Goal: Task Accomplishment & Management: Manage account settings

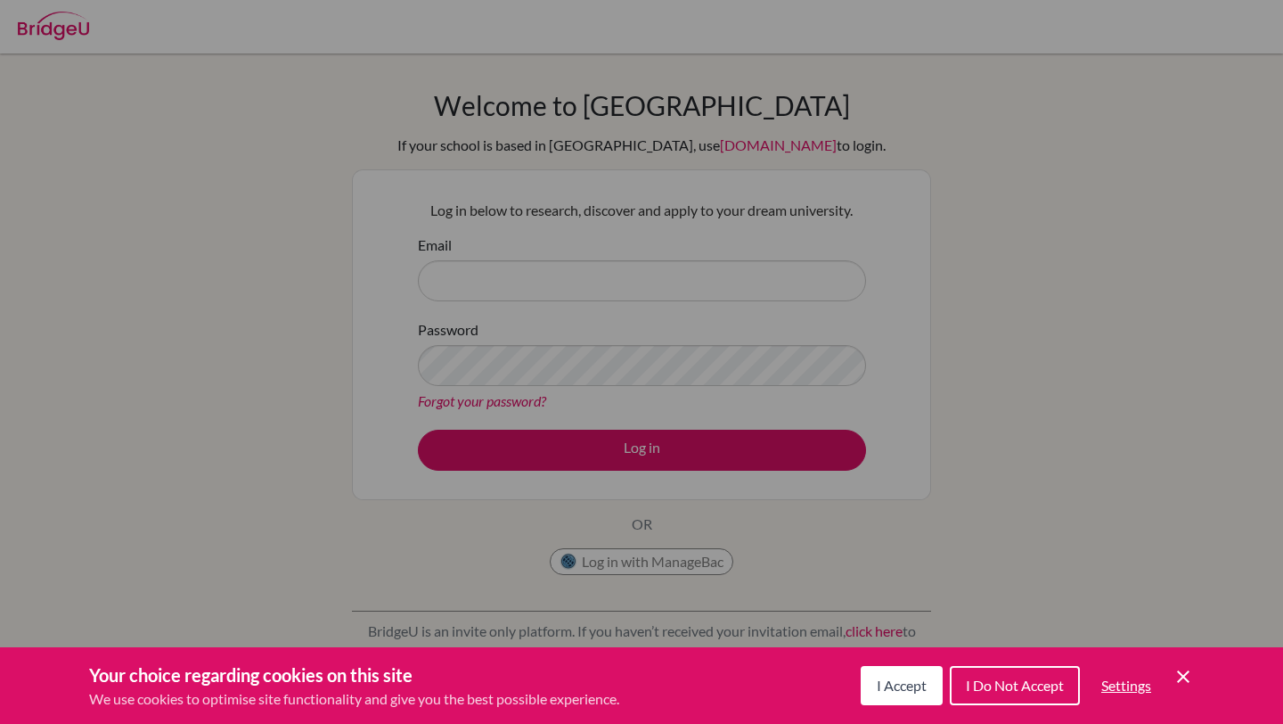
click at [1183, 678] on icon "Cookie Control Close Icon" at bounding box center [1183, 676] width 21 height 21
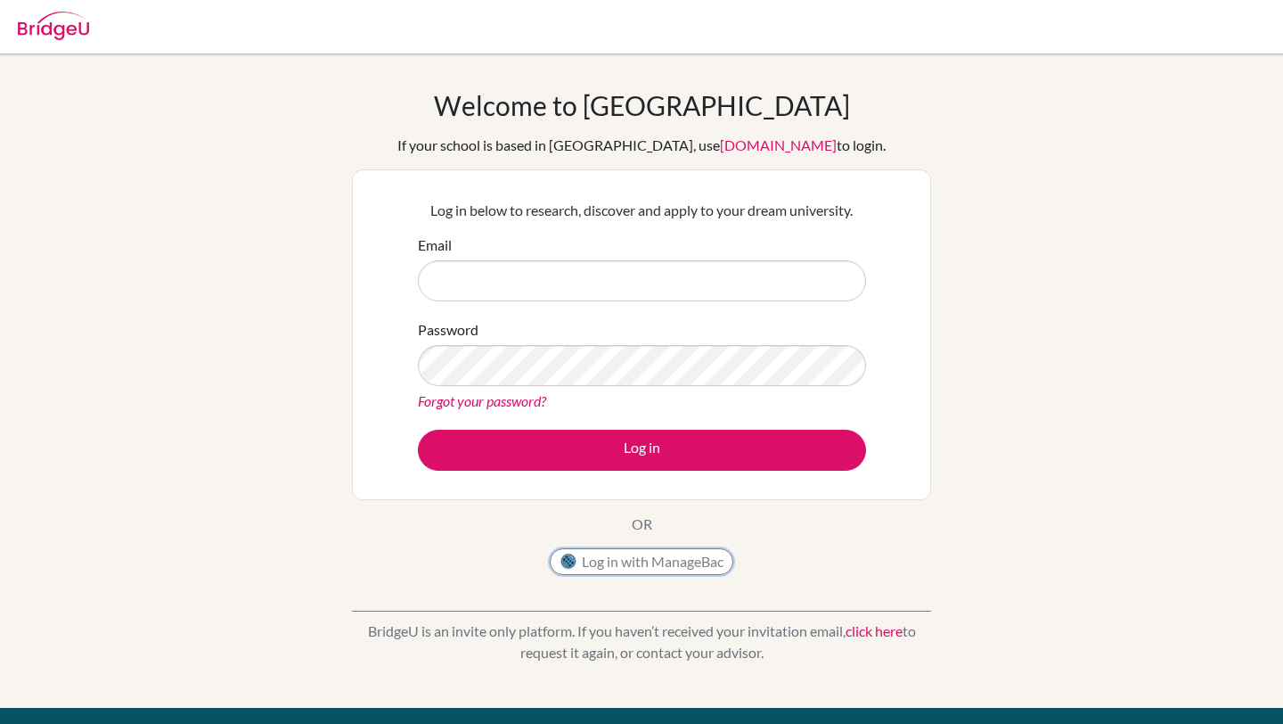
click at [706, 559] on button "Log in with ManageBac" at bounding box center [642, 561] width 184 height 27
click at [671, 561] on button "Log in with ManageBac" at bounding box center [642, 561] width 184 height 27
click at [505, 268] on input "Email" at bounding box center [642, 280] width 448 height 41
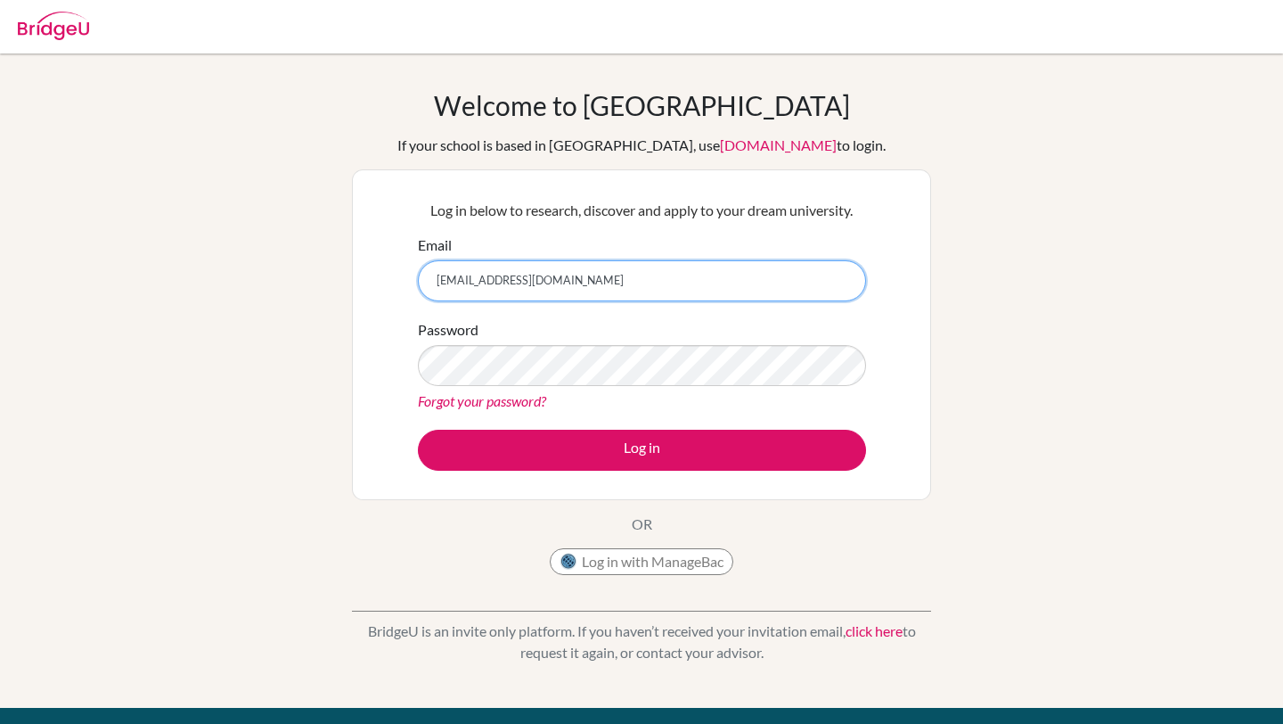
type input "[EMAIL_ADDRESS][DOMAIN_NAME]"
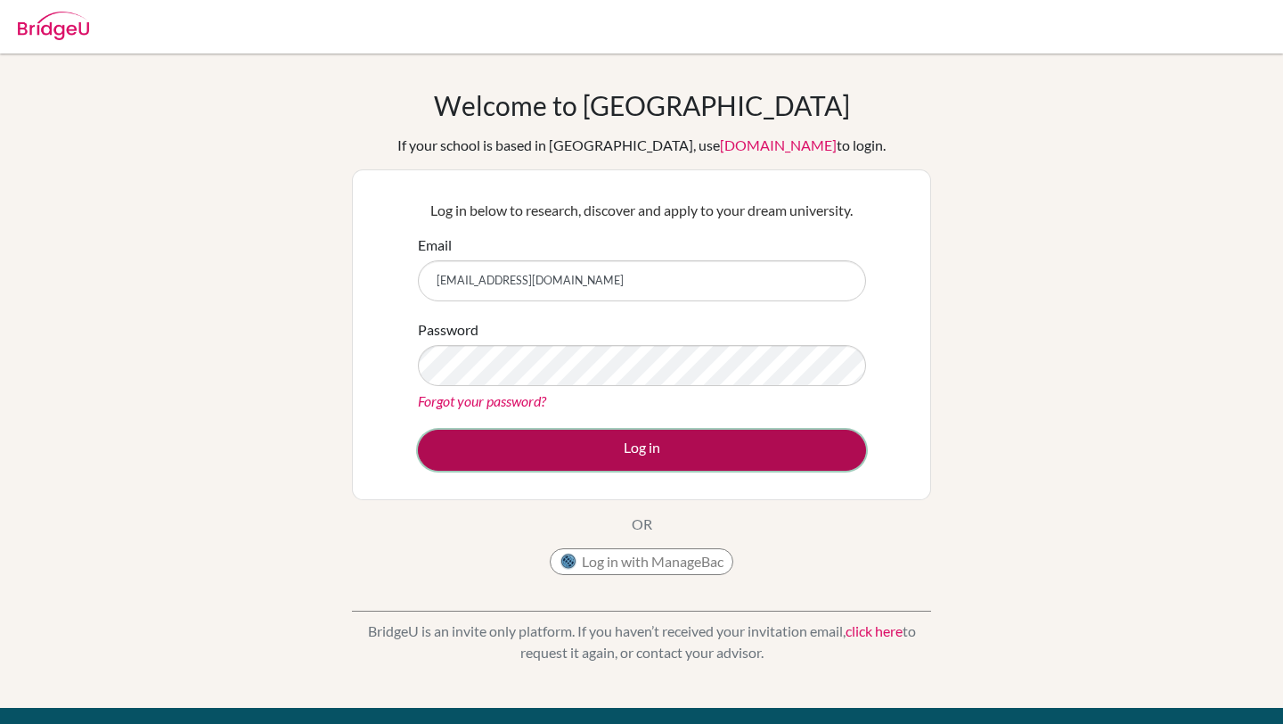
click at [608, 448] on button "Log in" at bounding box center [642, 450] width 448 height 41
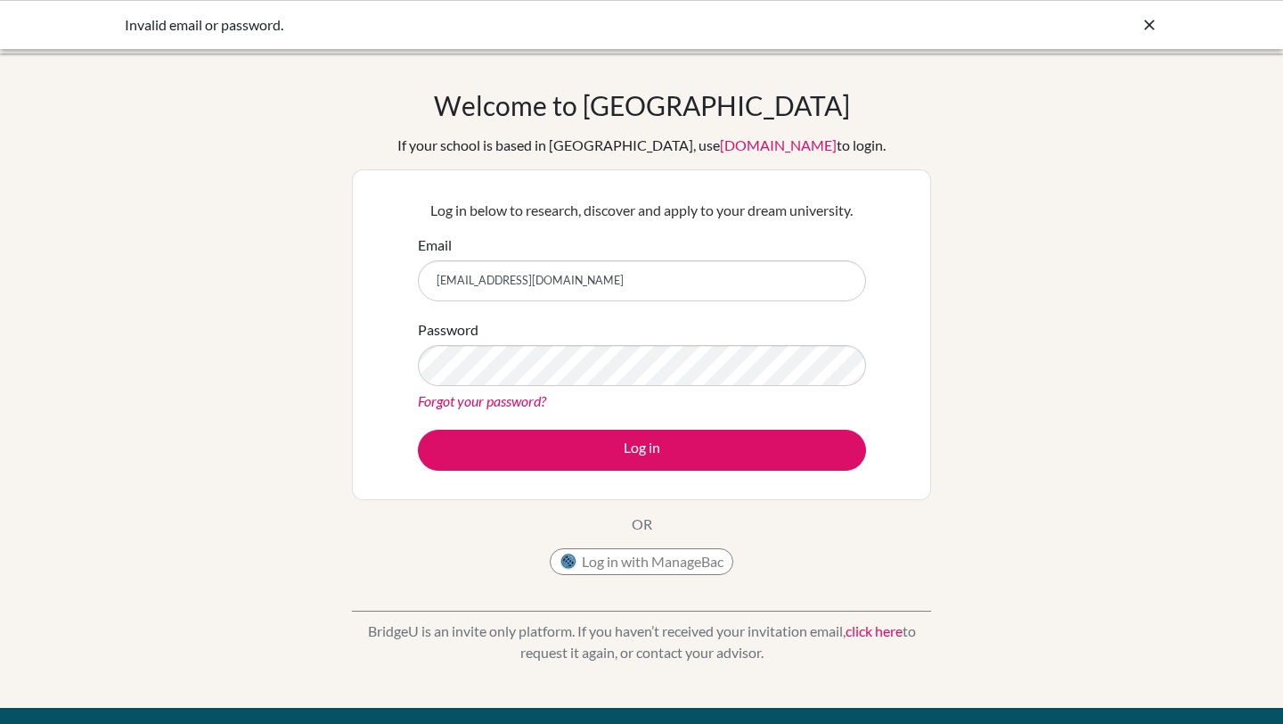
click at [499, 398] on link "Forgot your password?" at bounding box center [482, 400] width 128 height 17
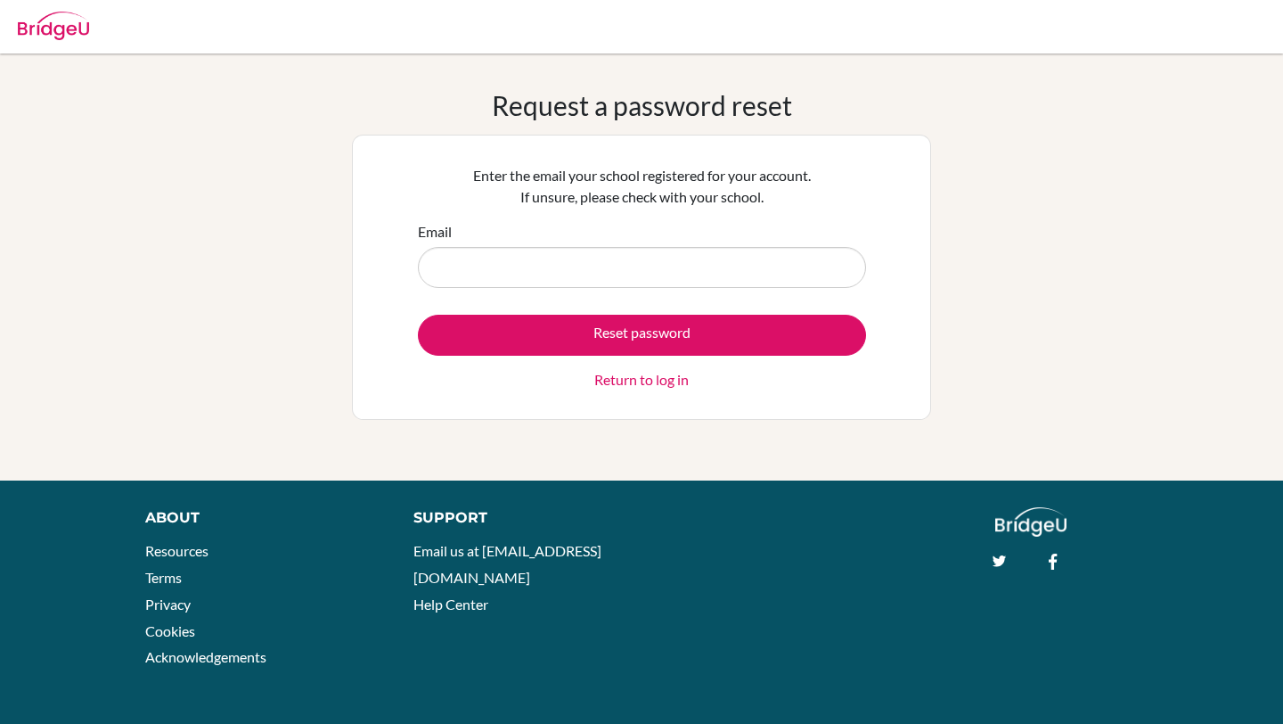
click at [557, 266] on input "Email" at bounding box center [642, 267] width 448 height 41
type input "[EMAIL_ADDRESS][DOMAIN_NAME]"
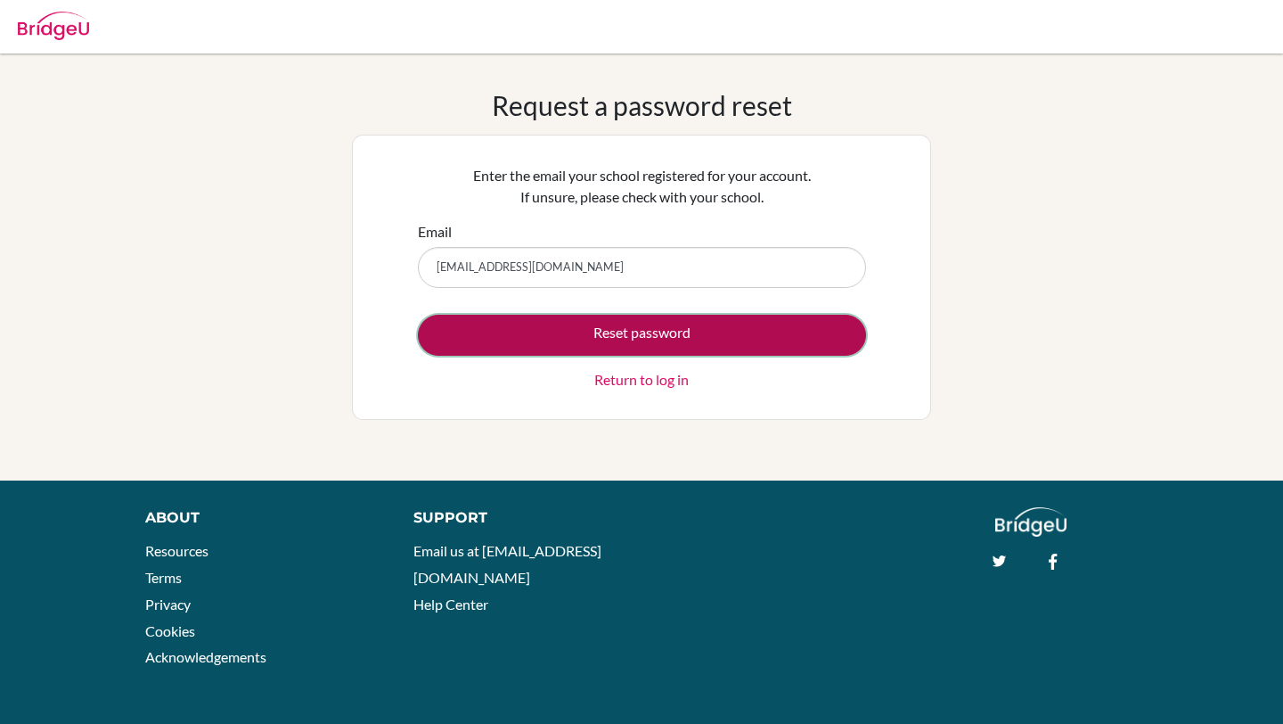
click at [641, 339] on button "Reset password" at bounding box center [642, 335] width 448 height 41
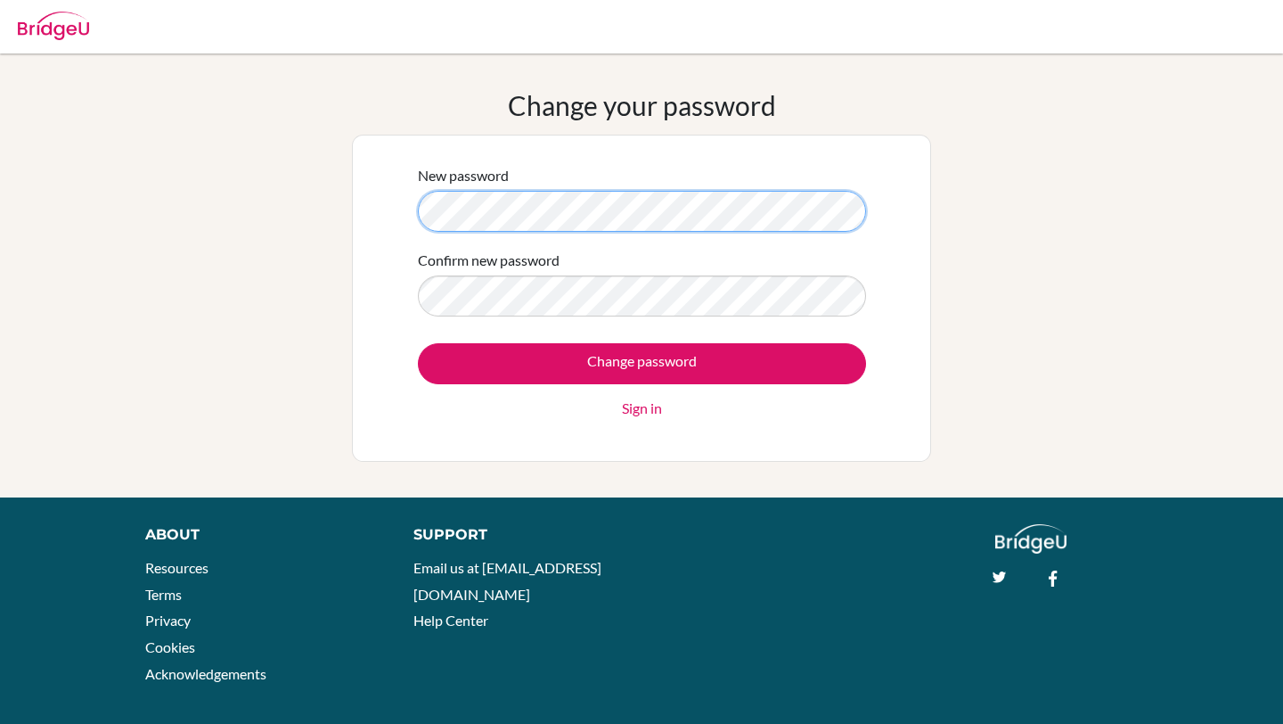
click at [238, 207] on div "Change your password New password Confirm new password Change password Sign in" at bounding box center [641, 275] width 1283 height 373
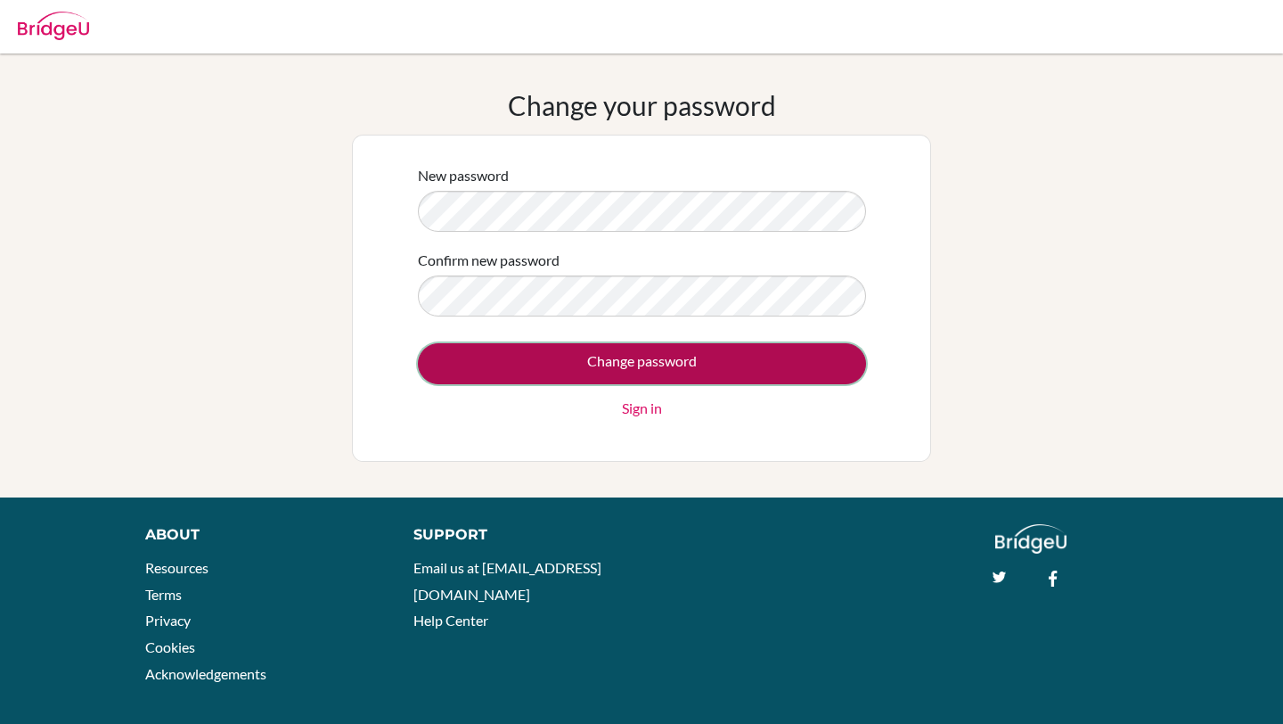
click at [560, 364] on input "Change password" at bounding box center [642, 363] width 448 height 41
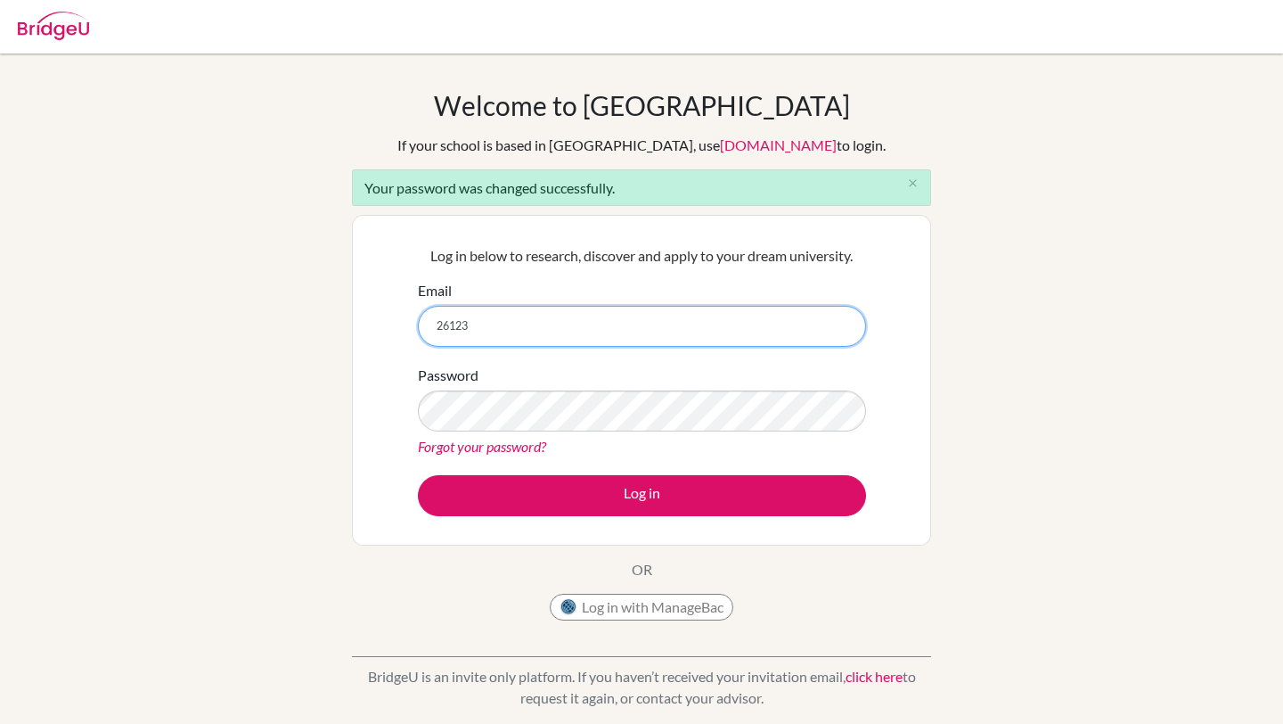
type input "[EMAIL_ADDRESS][DOMAIN_NAME]"
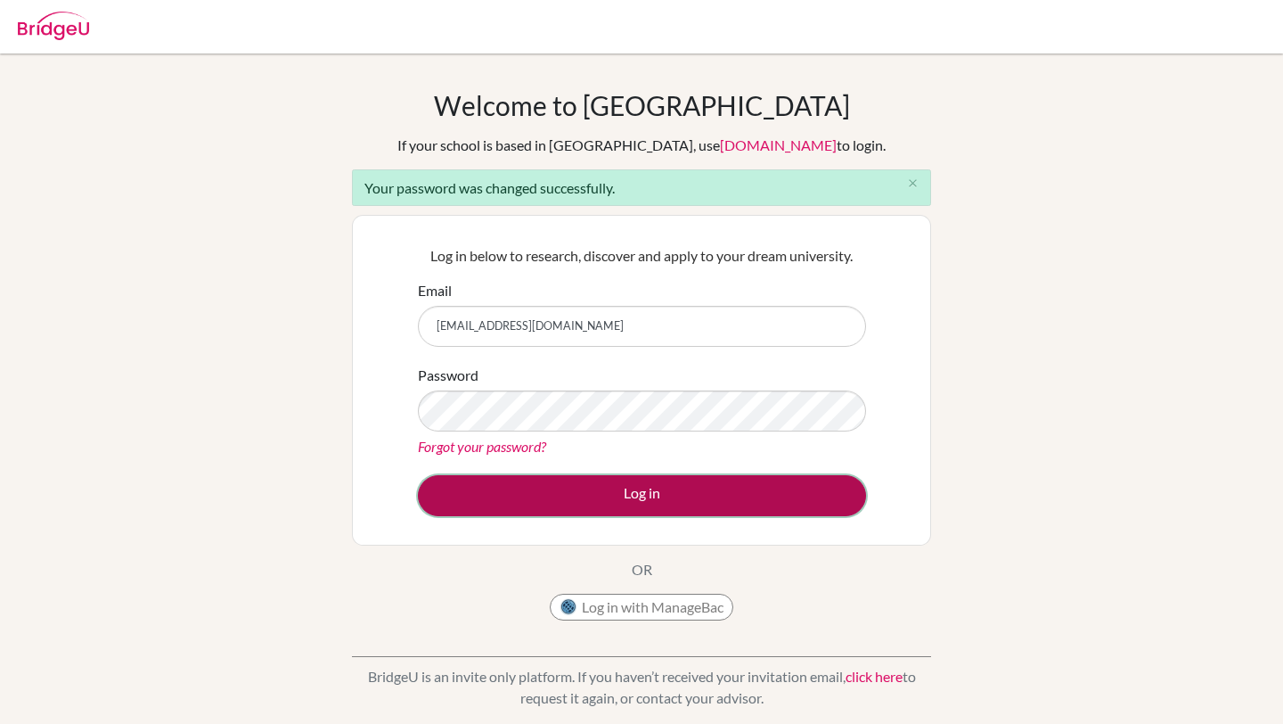
click at [716, 503] on button "Log in" at bounding box center [642, 495] width 448 height 41
